Goal: Information Seeking & Learning: Learn about a topic

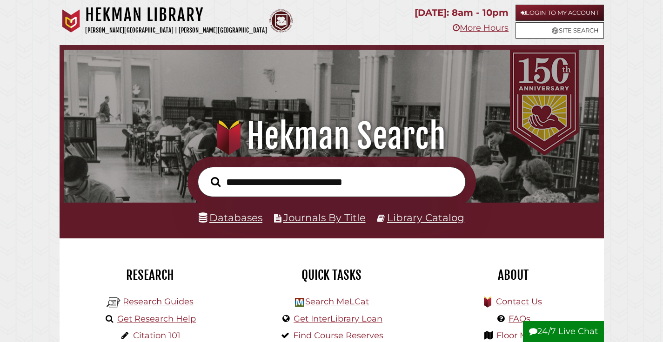
scroll to position [177, 530]
click at [538, 14] on link "Login to My Account" at bounding box center [559, 13] width 88 height 16
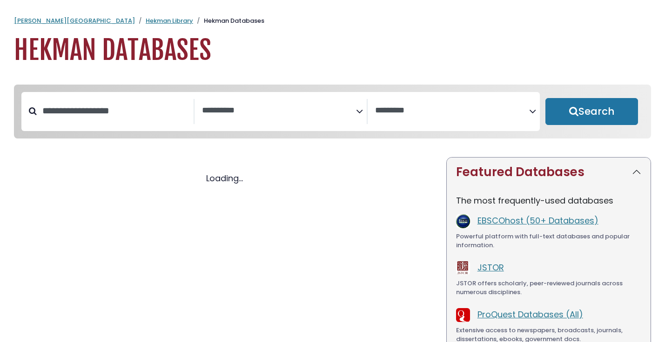
select select "Database Subject Filter"
select select "Database Vendors Filter"
select select "Database Subject Filter"
select select "Database Vendors Filter"
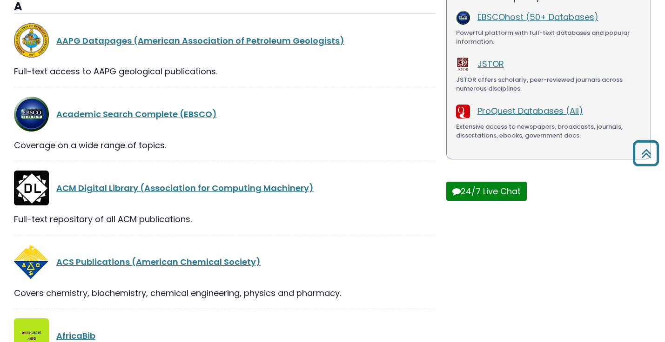
scroll to position [208, 0]
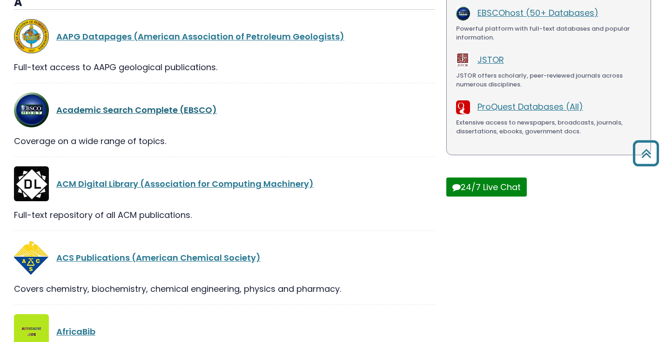
click at [144, 116] on link "Academic Search Complete (EBSCO)" at bounding box center [136, 110] width 161 height 12
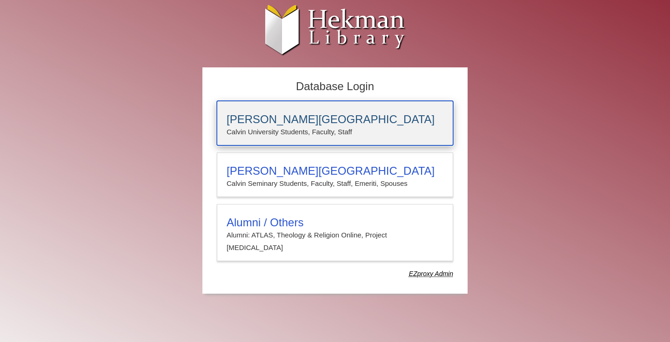
click at [281, 113] on h3 "[PERSON_NAME][GEOGRAPHIC_DATA]" at bounding box center [335, 119] width 217 height 13
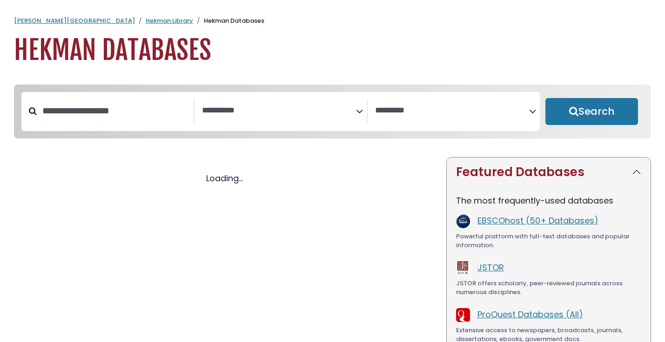
select select "Database Subject Filter"
select select "Database Vendors Filter"
select select "Database Subject Filter"
select select "Database Vendors Filter"
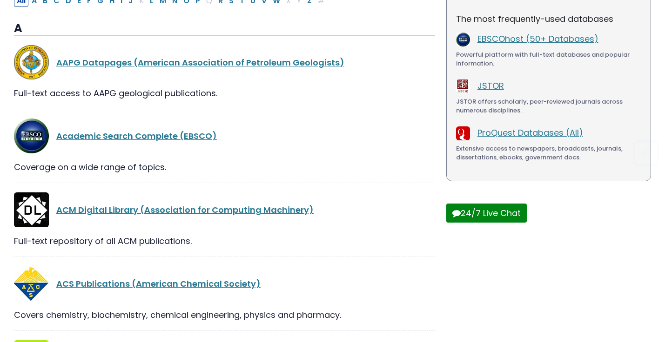
scroll to position [213, 0]
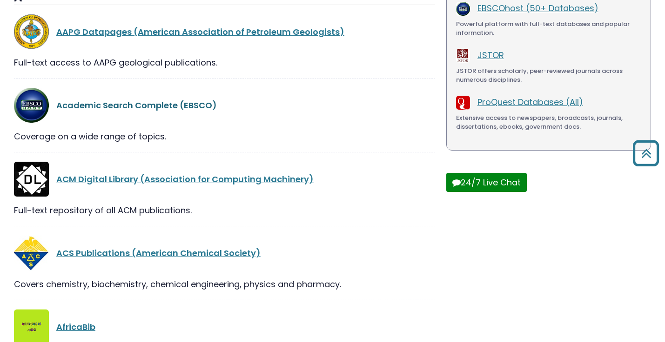
click at [133, 108] on link "Academic Search Complete (EBSCO)" at bounding box center [136, 106] width 161 height 12
click at [164, 111] on link "Academic Search Complete (EBSCO)" at bounding box center [136, 106] width 161 height 12
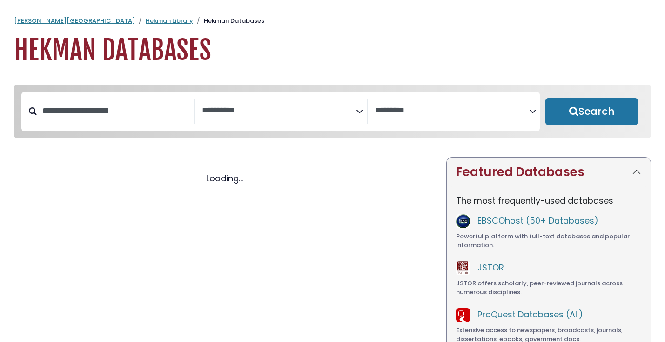
select select "Database Subject Filter"
select select "Database Vendors Filter"
select select "Database Subject Filter"
select select "Database Vendors Filter"
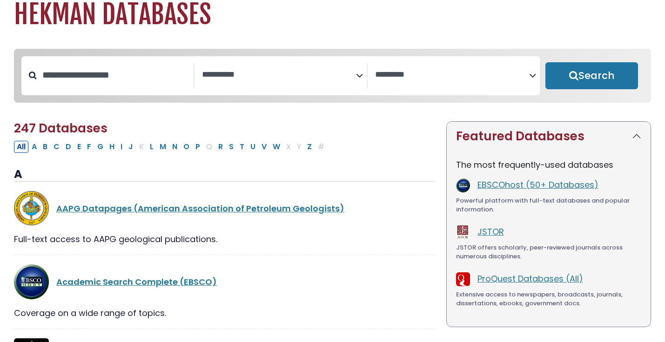
scroll to position [131, 0]
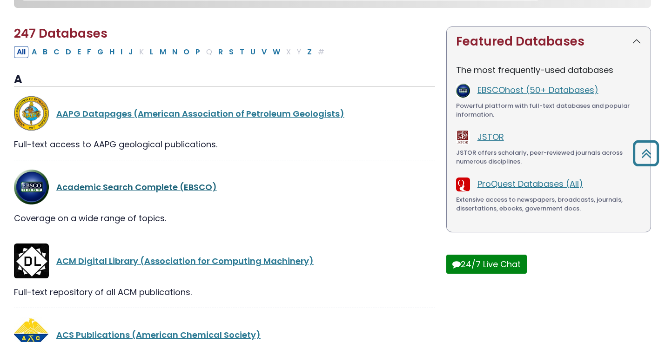
click at [194, 190] on link "Academic Search Complete (EBSCO)" at bounding box center [136, 187] width 161 height 12
click at [202, 188] on link "Academic Search Complete (EBSCO)" at bounding box center [136, 187] width 161 height 12
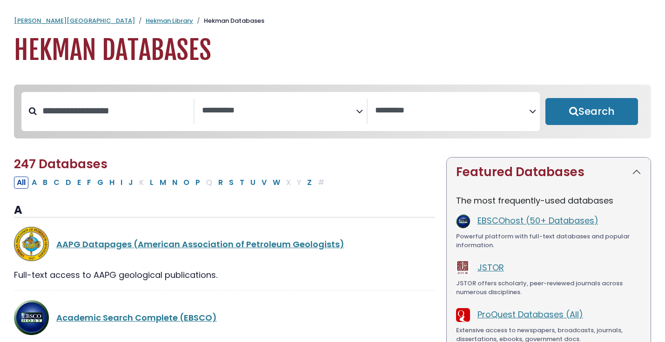
select select "Database Subject Filter"
select select "Database Vendors Filter"
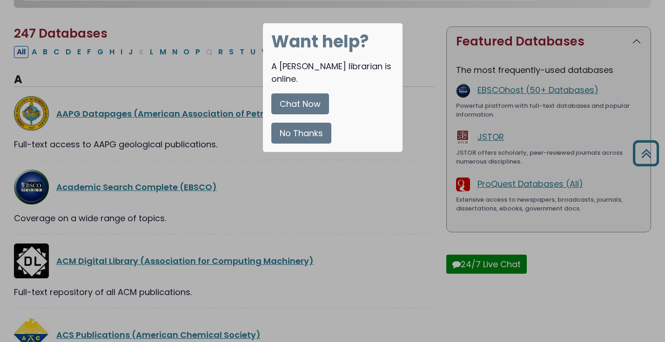
click at [321, 123] on button "No Thanks" at bounding box center [301, 133] width 60 height 21
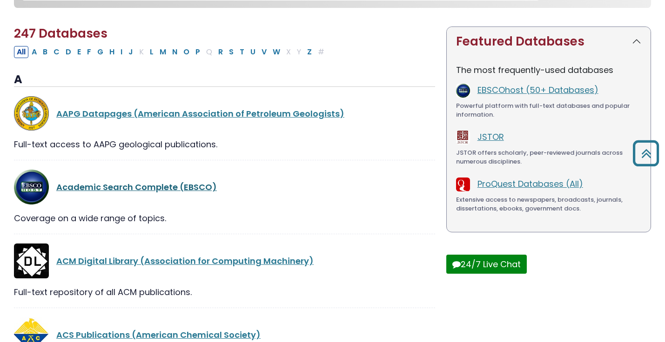
click at [154, 189] on link "Academic Search Complete (EBSCO)" at bounding box center [136, 187] width 161 height 12
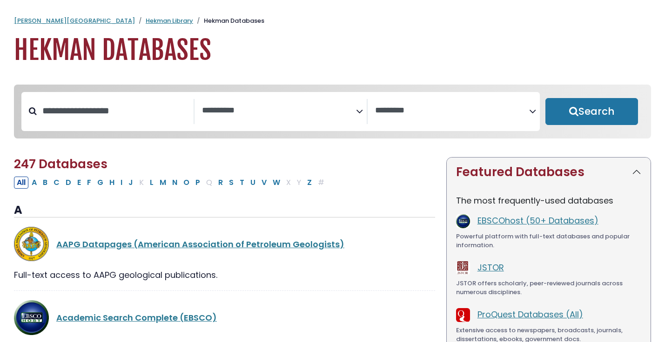
select select "Database Subject Filter"
select select "Database Vendors Filter"
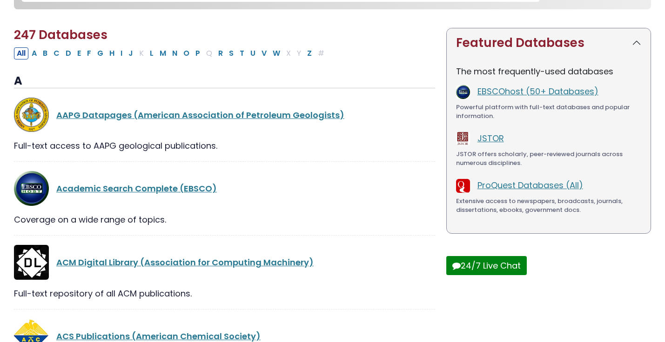
scroll to position [131, 0]
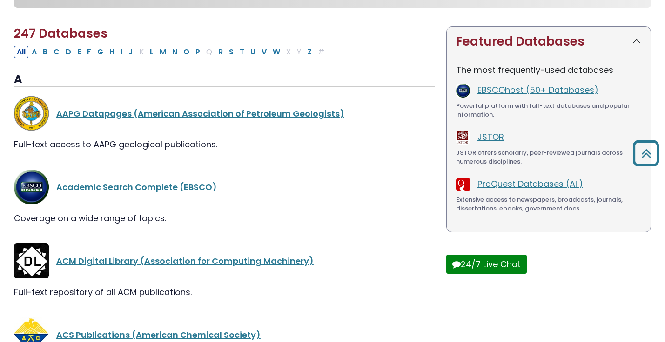
click at [131, 196] on div "Academic Search Complete (EBSCO)" at bounding box center [224, 187] width 421 height 35
click at [134, 190] on link "Academic Search Complete (EBSCO)" at bounding box center [136, 187] width 161 height 12
click at [114, 192] on link "Academic Search Complete (EBSCO)" at bounding box center [136, 187] width 161 height 12
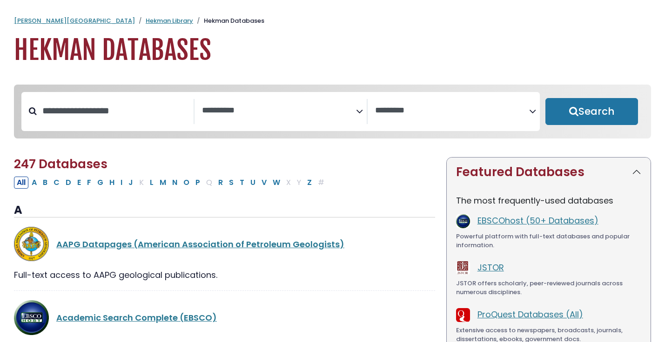
select select "Database Subject Filter"
select select "Database Vendors Filter"
click at [174, 321] on link "Academic Search Complete (EBSCO)" at bounding box center [136, 318] width 161 height 12
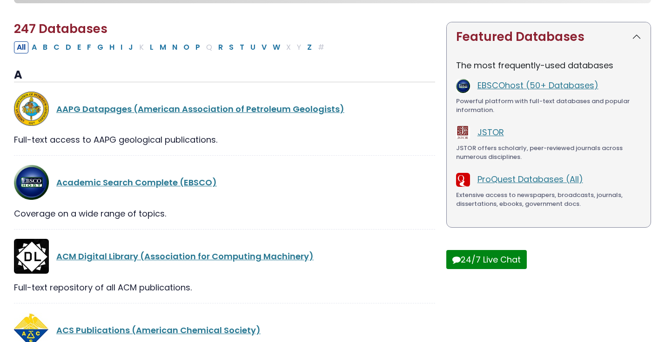
scroll to position [157, 0]
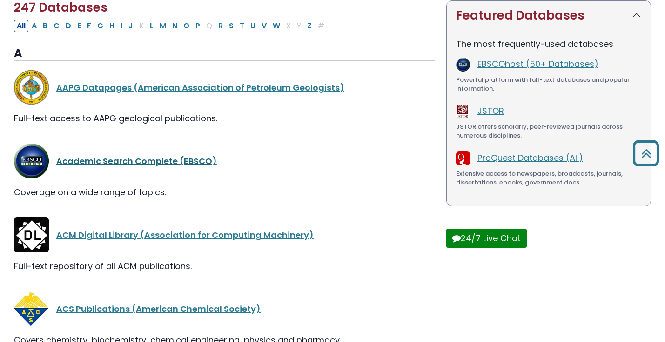
click at [135, 167] on link "Academic Search Complete (EBSCO)" at bounding box center [136, 161] width 161 height 12
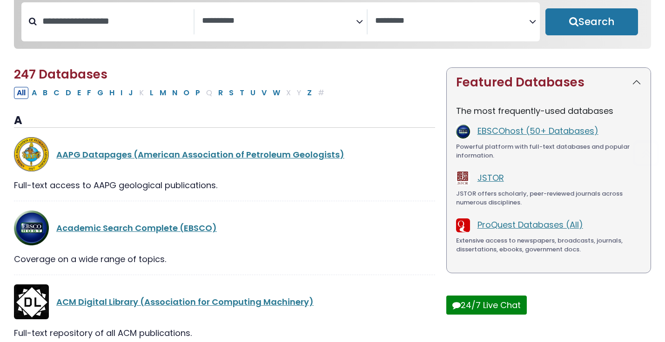
scroll to position [96, 0]
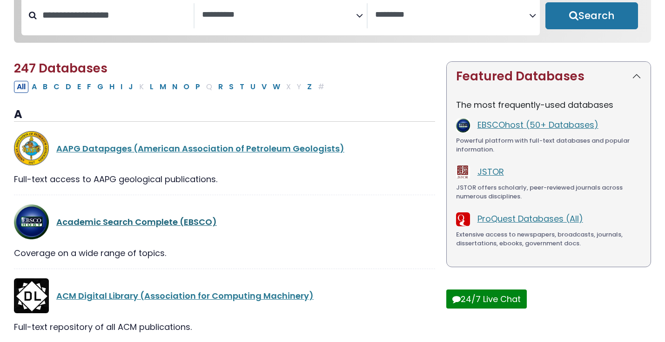
click at [164, 220] on link "Academic Search Complete (EBSCO)" at bounding box center [136, 222] width 161 height 12
click at [157, 220] on link "Academic Search Complete (EBSCO)" at bounding box center [136, 222] width 161 height 12
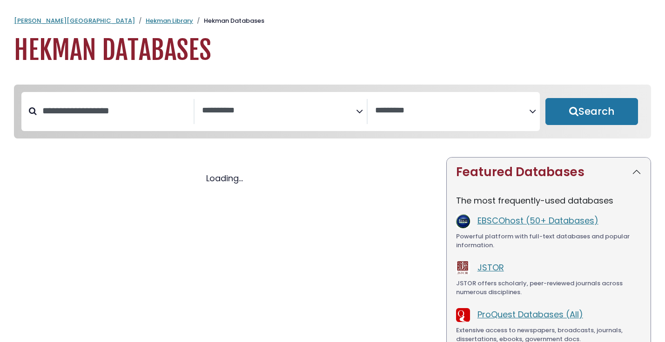
select select "Database Subject Filter"
select select "Database Vendors Filter"
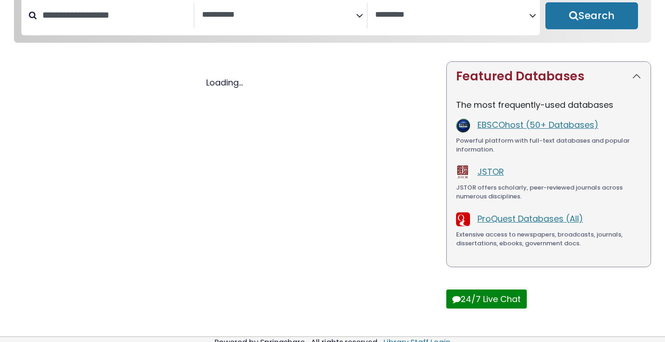
select select "Database Subject Filter"
select select "Database Vendors Filter"
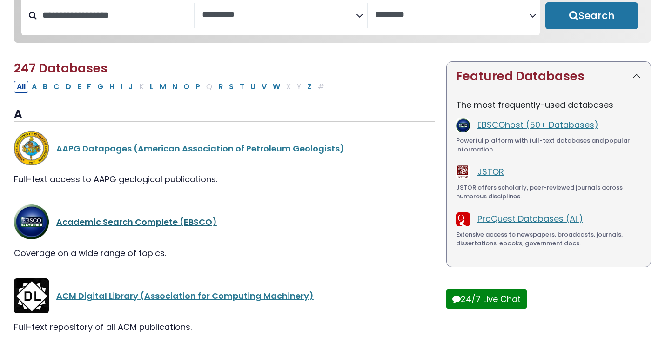
click at [102, 225] on link "Academic Search Complete (EBSCO)" at bounding box center [136, 222] width 161 height 12
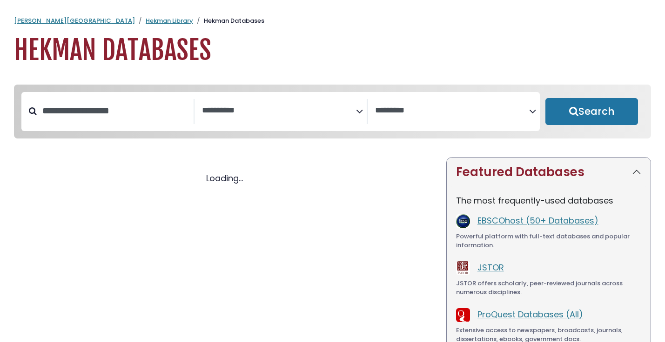
select select "Database Subject Filter"
select select "Database Vendors Filter"
select select "Database Subject Filter"
select select "Database Vendors Filter"
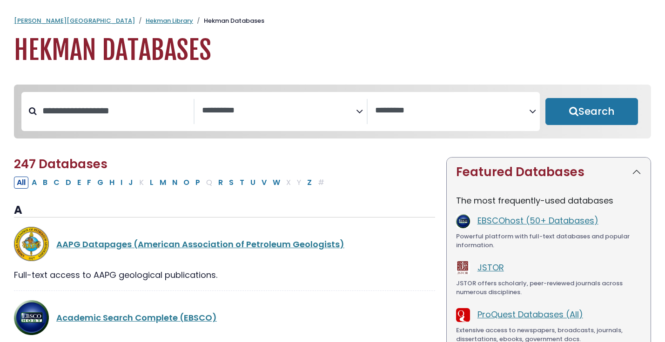
click at [163, 324] on div "Academic Search Complete (EBSCO)" at bounding box center [245, 318] width 379 height 13
click at [164, 324] on link "Academic Search Complete (EBSCO)" at bounding box center [136, 318] width 161 height 12
select select "Database Subject Filter"
select select "Database Vendors Filter"
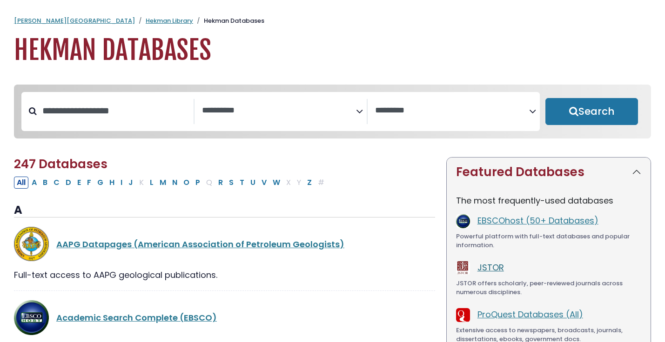
click at [493, 272] on link "JSTOR" at bounding box center [490, 268] width 27 height 12
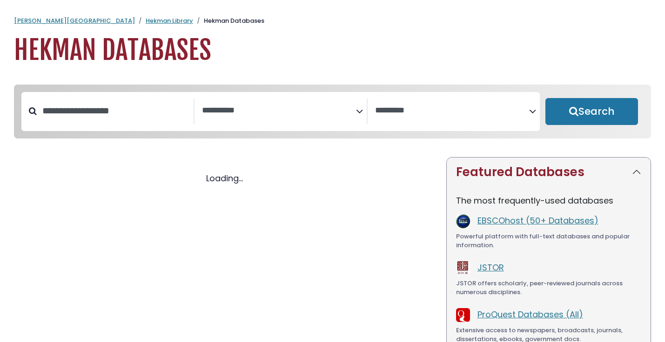
select select "Database Subject Filter"
select select "Database Vendors Filter"
select select "Database Subject Filter"
select select "Database Vendors Filter"
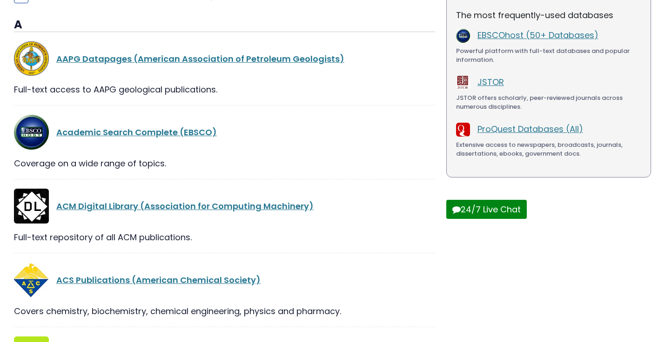
scroll to position [225, 0]
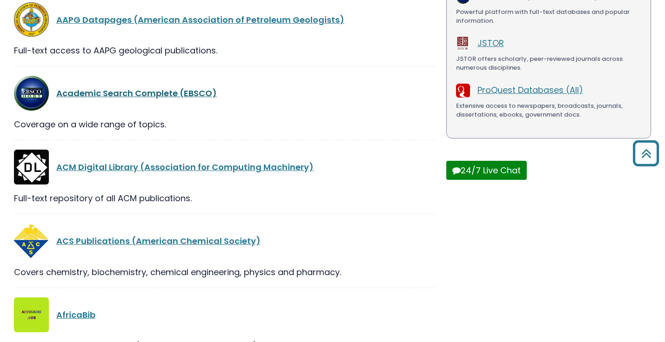
click at [147, 96] on link "Academic Search Complete (EBSCO)" at bounding box center [136, 93] width 161 height 12
